Goal: Information Seeking & Learning: Learn about a topic

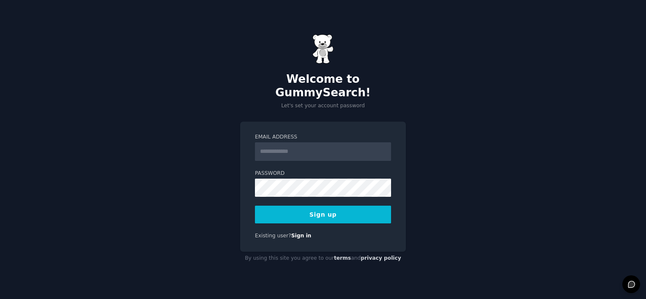
click at [322, 147] on input "Email Address" at bounding box center [323, 152] width 136 height 19
type input "**********"
click at [356, 209] on button "Sign up" at bounding box center [323, 215] width 136 height 18
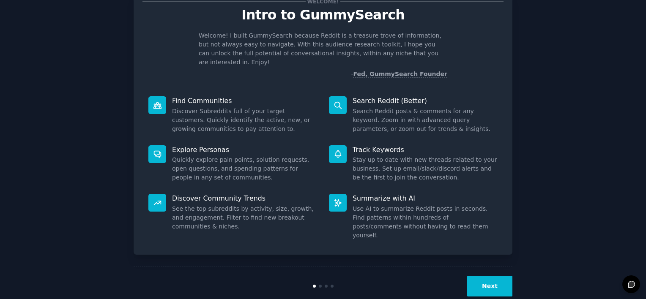
click at [485, 276] on button "Next" at bounding box center [489, 286] width 45 height 21
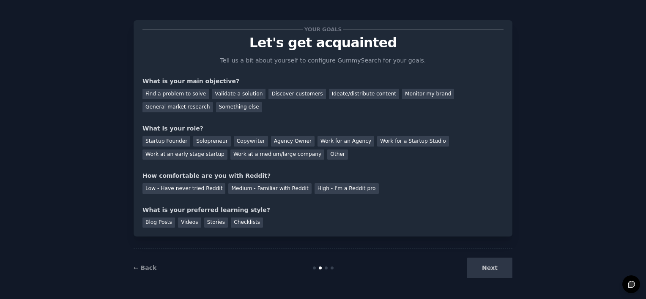
scroll to position [3, 0]
click at [188, 95] on div "Find a problem to solve" at bounding box center [176, 94] width 66 height 11
click at [294, 96] on div "Discover customers" at bounding box center [297, 94] width 57 height 11
click at [160, 93] on div "Find a problem to solve" at bounding box center [176, 94] width 66 height 11
click at [167, 140] on div "Startup Founder" at bounding box center [167, 141] width 48 height 11
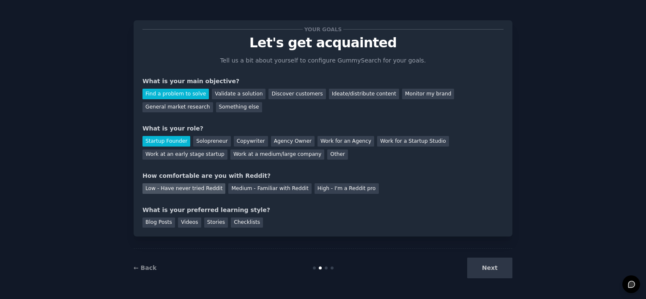
click at [196, 188] on div "Low - Have never tried Reddit" at bounding box center [184, 189] width 83 height 11
click at [251, 190] on div "Medium - Familiar with Reddit" at bounding box center [269, 189] width 83 height 11
click at [197, 187] on div "Low - Have never tried Reddit" at bounding box center [184, 189] width 83 height 11
click at [162, 225] on div "Blog Posts" at bounding box center [159, 223] width 33 height 11
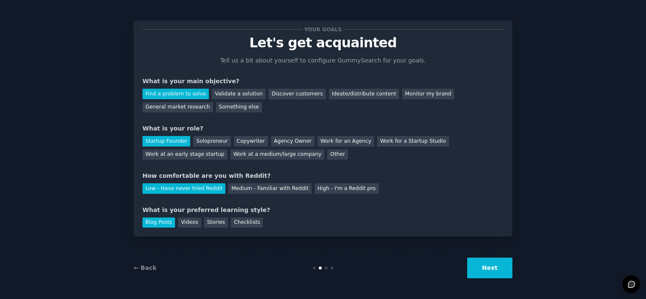
click at [480, 269] on button "Next" at bounding box center [489, 268] width 45 height 21
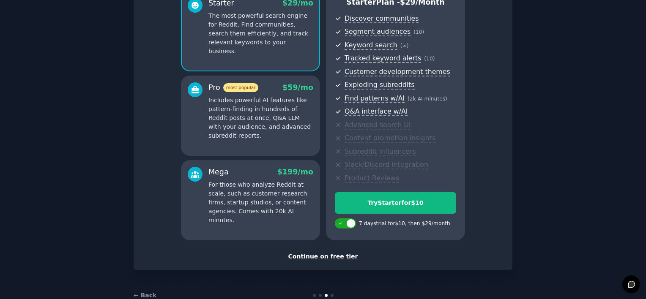
click at [329, 253] on div "Continue on free tier" at bounding box center [323, 256] width 361 height 9
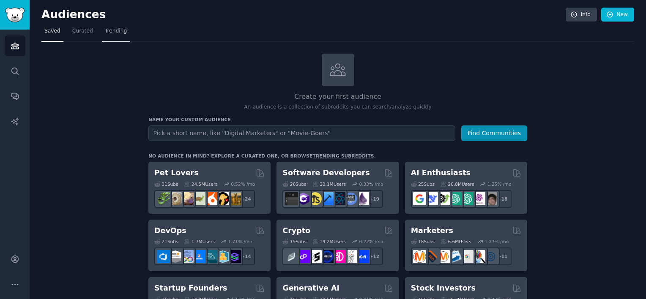
click at [106, 32] on span "Trending" at bounding box center [116, 31] width 22 height 8
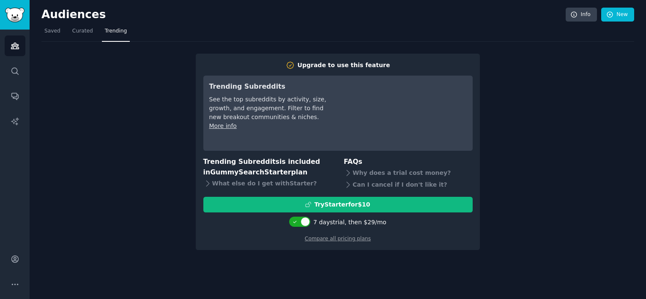
click at [337, 60] on div "Upgrade to use this feature Trending Subreddits See the top subreddits by activ…" at bounding box center [338, 152] width 284 height 197
click at [326, 69] on div "Upgrade to use this feature Trending Subreddits See the top subreddits by activ…" at bounding box center [337, 152] width 269 height 182
click at [295, 62] on icon at bounding box center [290, 65] width 9 height 9
click at [310, 223] on div at bounding box center [305, 221] width 9 height 9
click at [300, 223] on div at bounding box center [295, 221] width 9 height 9
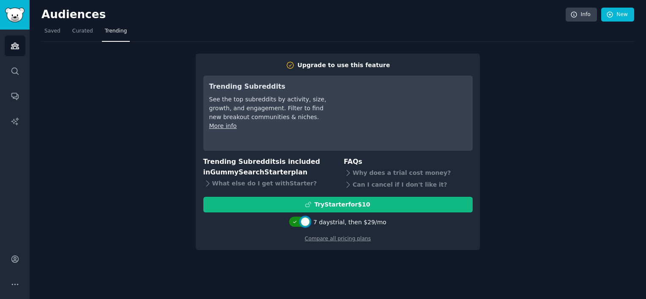
click at [305, 225] on div at bounding box center [299, 222] width 21 height 10
checkbox input "false"
click at [348, 222] on div "Try for 7 days first for $10" at bounding box center [349, 222] width 71 height 9
click at [491, 73] on div "Upgrade to use this feature Trending Subreddits See the top subreddits by activ…" at bounding box center [337, 146] width 593 height 209
click at [107, 77] on div "Upgrade to use this feature Trending Subreddits See the top subreddits by activ…" at bounding box center [337, 146] width 593 height 209
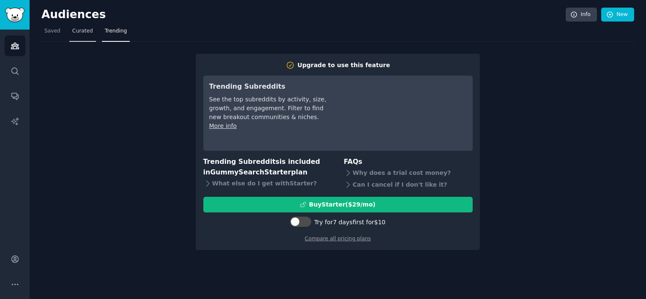
click at [85, 30] on span "Curated" at bounding box center [82, 31] width 21 height 8
